Goal: Information Seeking & Learning: Learn about a topic

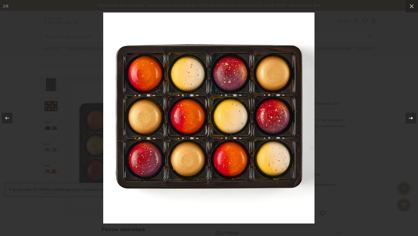
click at [409, 121] on icon at bounding box center [411, 118] width 7 height 7
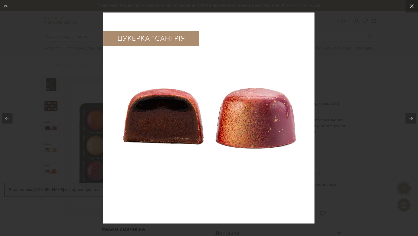
click at [409, 121] on icon at bounding box center [411, 118] width 7 height 7
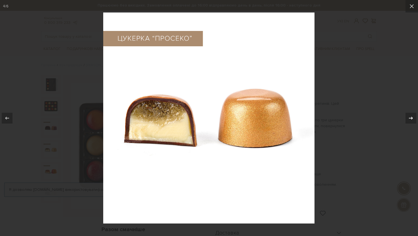
click at [409, 121] on icon at bounding box center [411, 118] width 7 height 7
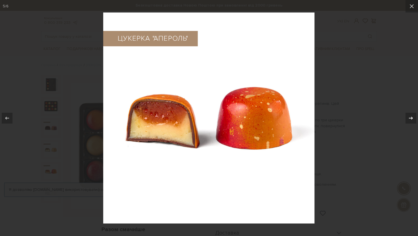
click at [409, 121] on icon at bounding box center [411, 118] width 7 height 7
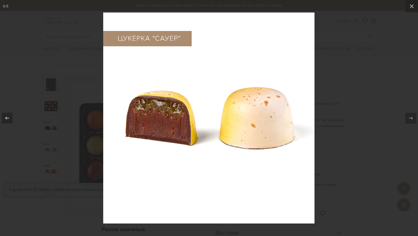
click at [370, 99] on div at bounding box center [209, 118] width 418 height 236
